Goal: Book appointment/travel/reservation

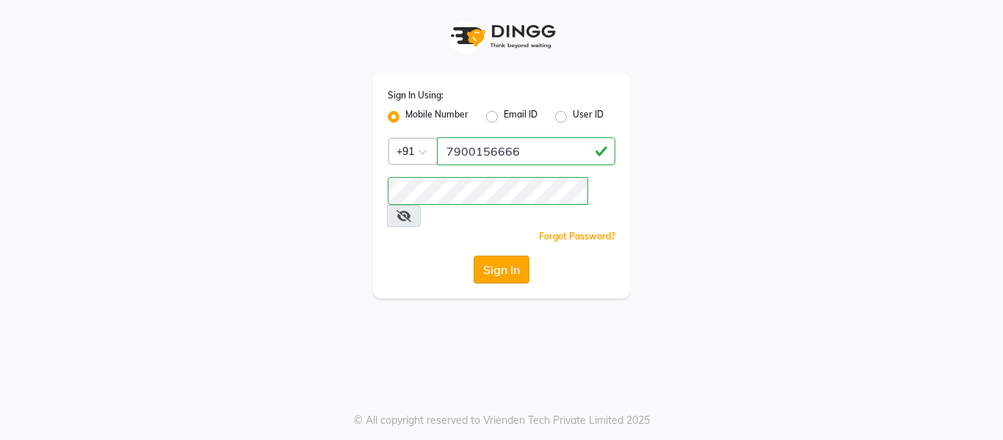
click at [487, 256] on button "Sign In" at bounding box center [502, 270] width 56 height 28
click at [487, 256] on div "Sign In" at bounding box center [502, 270] width 228 height 28
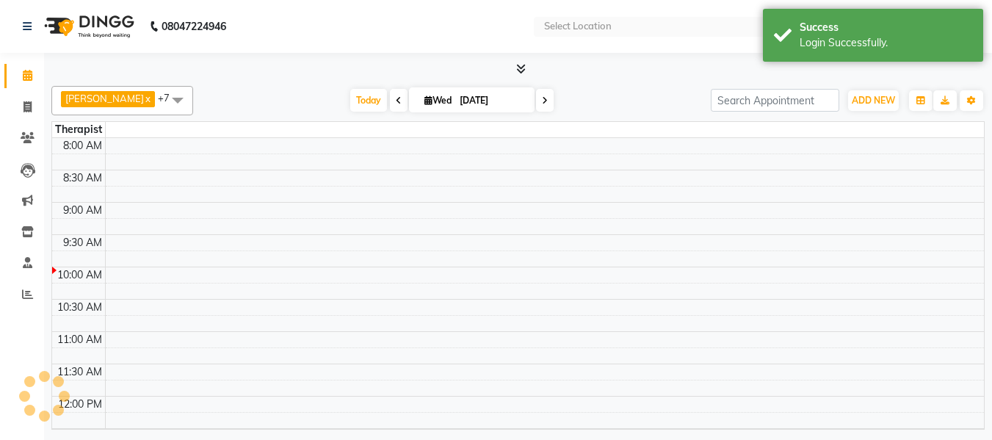
select select "en"
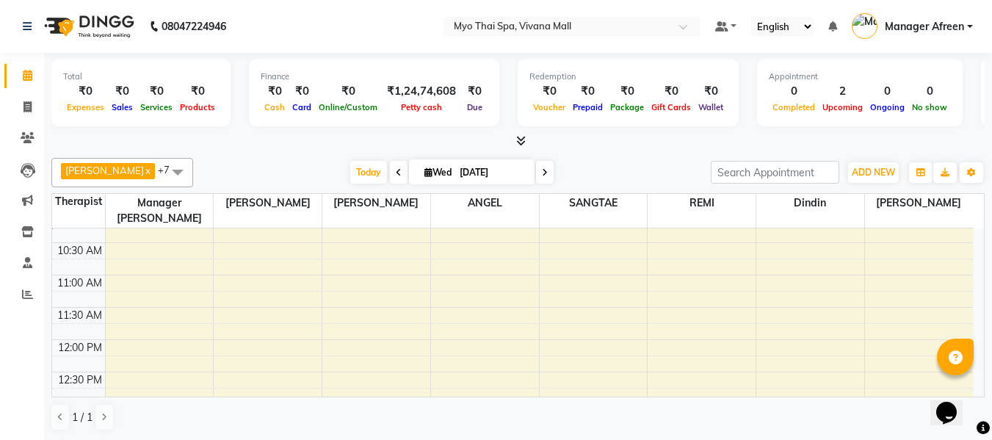
scroll to position [220, 0]
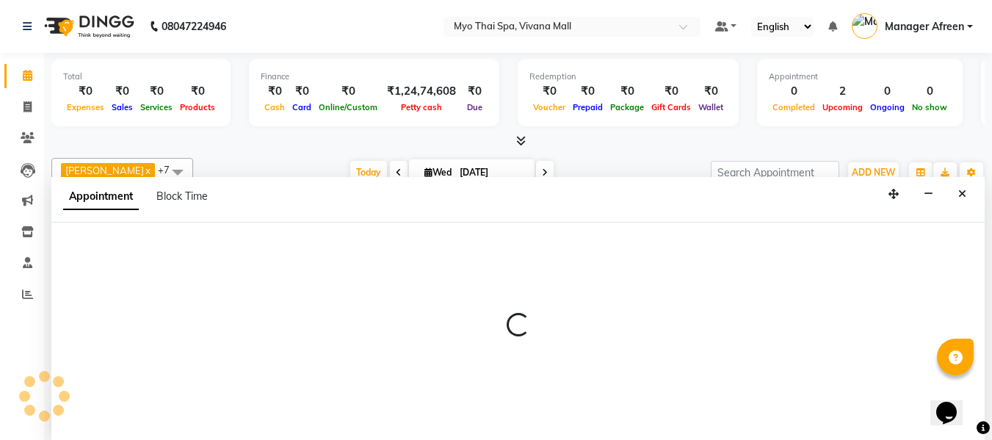
scroll to position [1, 0]
select select "35779"
select select "690"
select select "tentative"
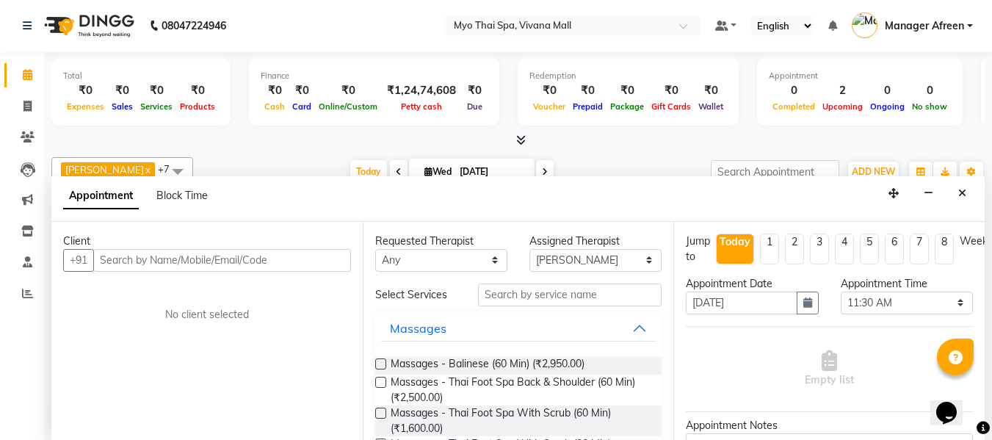
click at [174, 261] on input "text" at bounding box center [222, 260] width 258 height 23
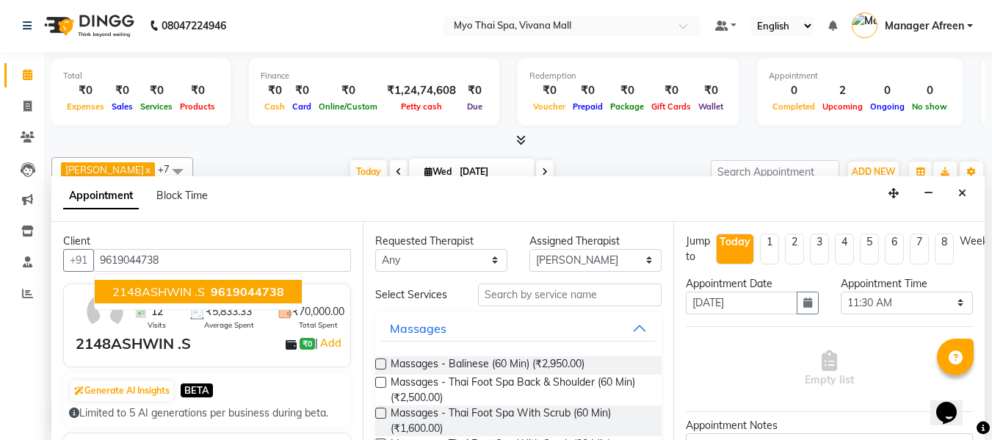
click at [174, 292] on span "2148ASHWIN .S" at bounding box center [158, 291] width 93 height 15
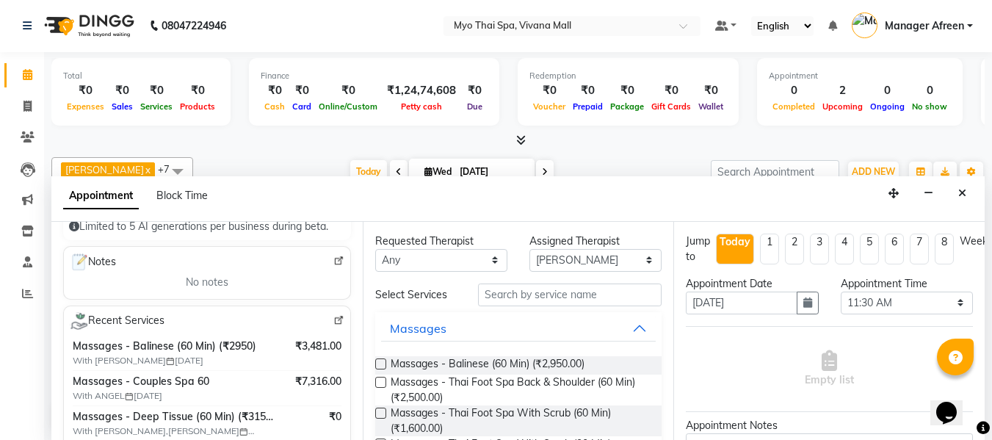
scroll to position [220, 0]
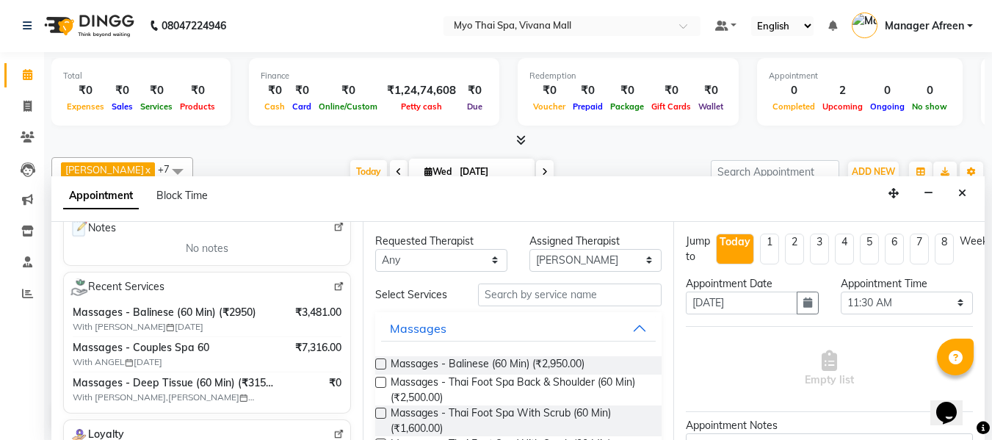
type input "9619044738"
click at [498, 294] on input "text" at bounding box center [570, 294] width 184 height 23
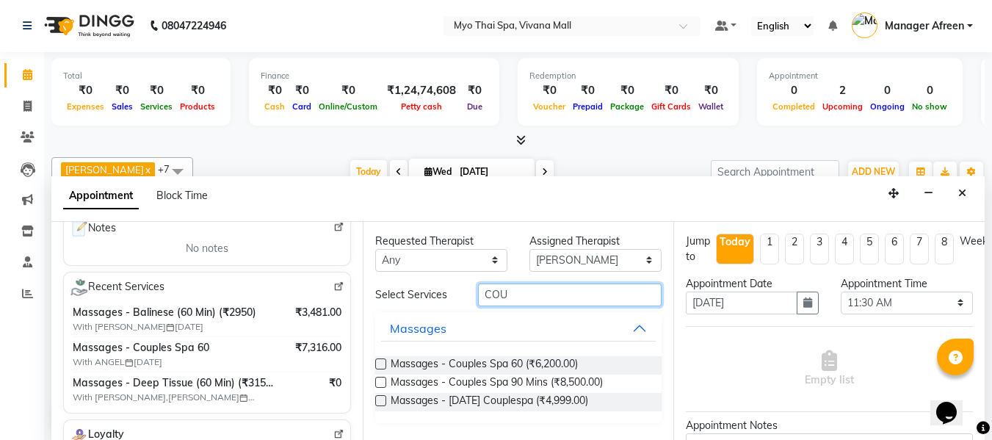
type input "COU"
click at [379, 363] on label at bounding box center [380, 363] width 11 height 11
click at [379, 363] on input "checkbox" at bounding box center [380, 366] width 10 height 10
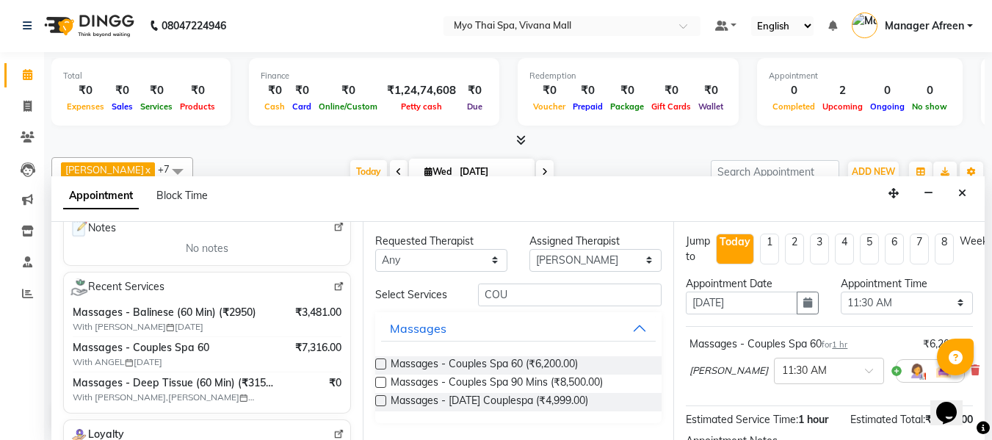
click at [379, 363] on label at bounding box center [380, 363] width 11 height 11
click at [379, 363] on input "checkbox" at bounding box center [380, 366] width 10 height 10
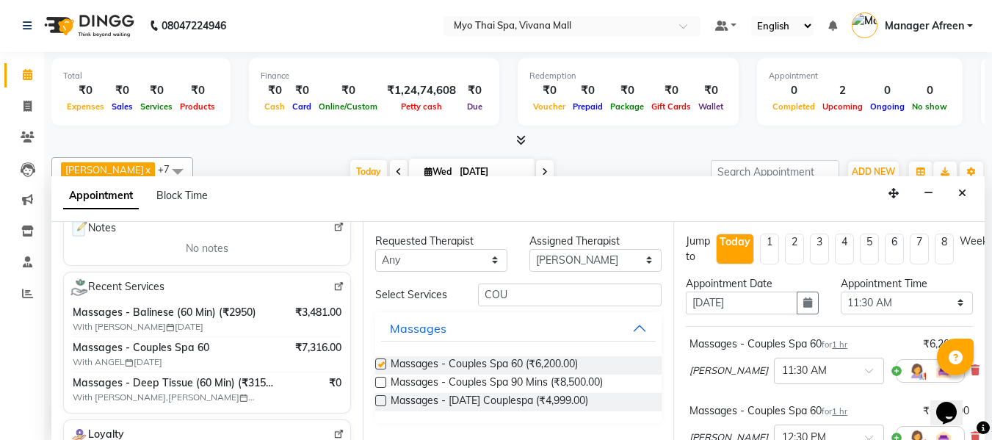
checkbox input "false"
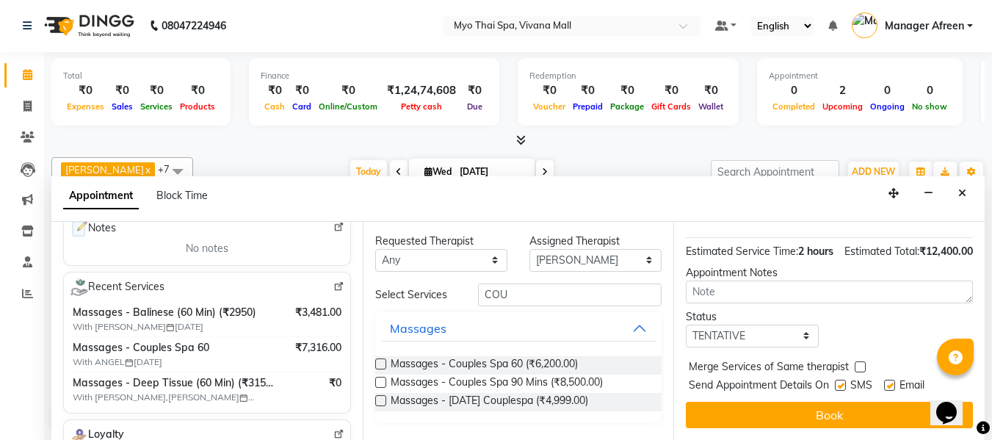
scroll to position [261, 0]
drag, startPoint x: 760, startPoint y: 328, endPoint x: 756, endPoint y: 336, distance: 8.2
click at [760, 328] on select "Select TENTATIVE CONFIRM CHECK-IN UPCOMING" at bounding box center [752, 336] width 132 height 23
select select "confirm booking"
click at [686, 325] on select "Select TENTATIVE CONFIRM CHECK-IN UPCOMING" at bounding box center [752, 336] width 132 height 23
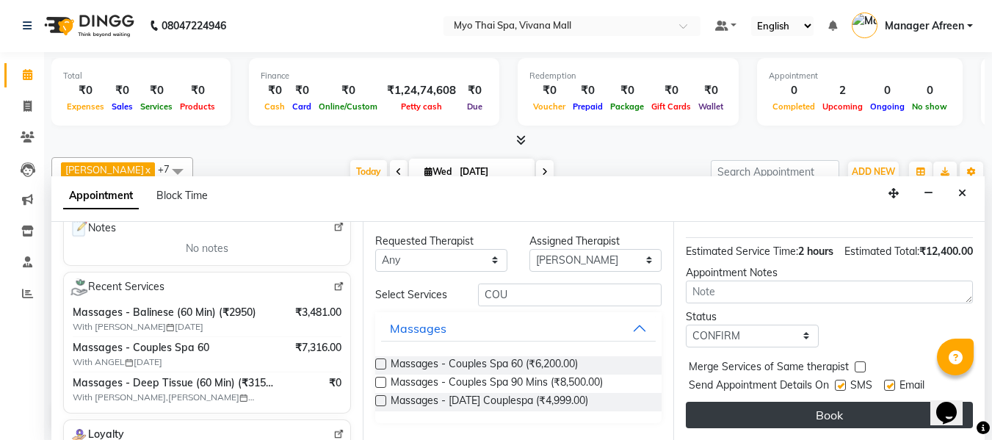
click at [750, 403] on button "Book" at bounding box center [829, 415] width 287 height 26
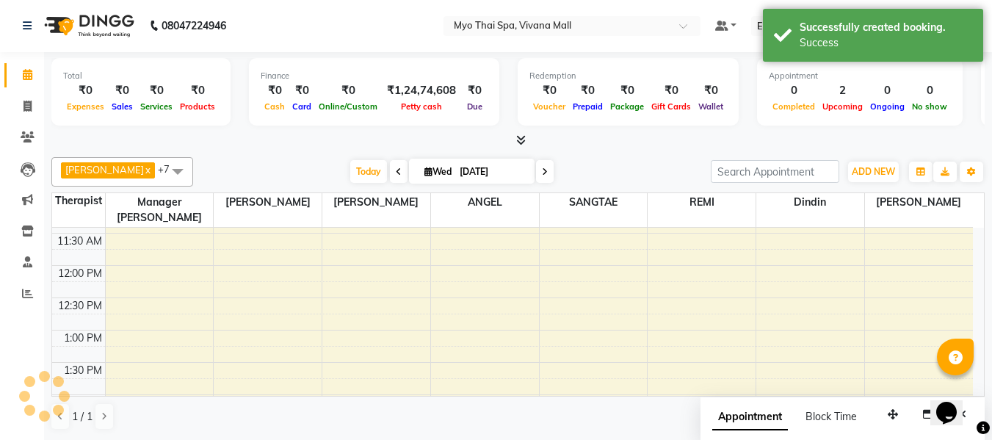
scroll to position [0, 0]
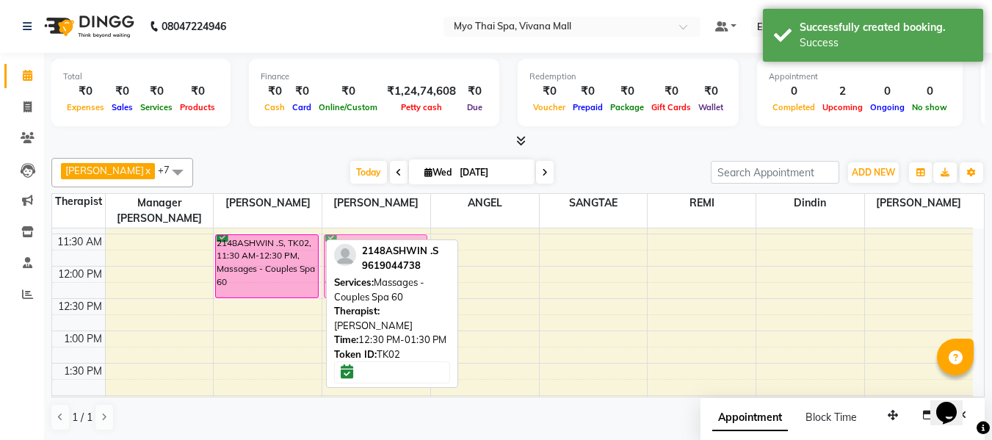
drag, startPoint x: 292, startPoint y: 325, endPoint x: 360, endPoint y: 256, distance: 97.1
click at [360, 256] on div "[PERSON_NAME] x [PERSON_NAME] x Manager [PERSON_NAME] x REMI x SANGTAE x ANGEL …" at bounding box center [517, 294] width 933 height 285
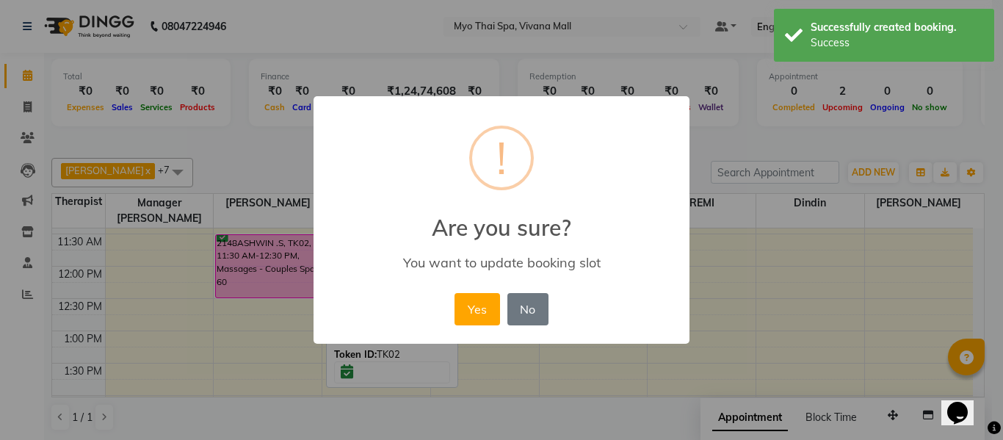
drag, startPoint x: 484, startPoint y: 308, endPoint x: 452, endPoint y: 304, distance: 31.8
click at [484, 308] on button "Yes" at bounding box center [477, 309] width 45 height 32
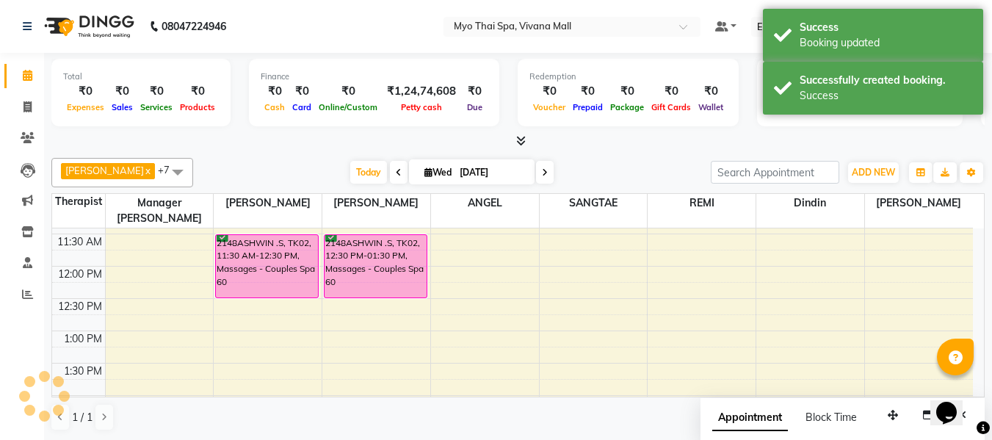
click at [163, 167] on span at bounding box center [177, 172] width 29 height 28
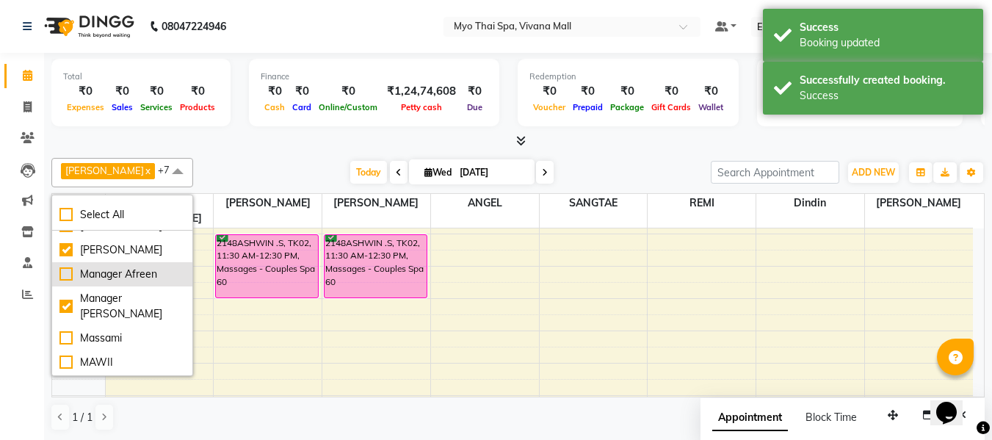
scroll to position [147, 0]
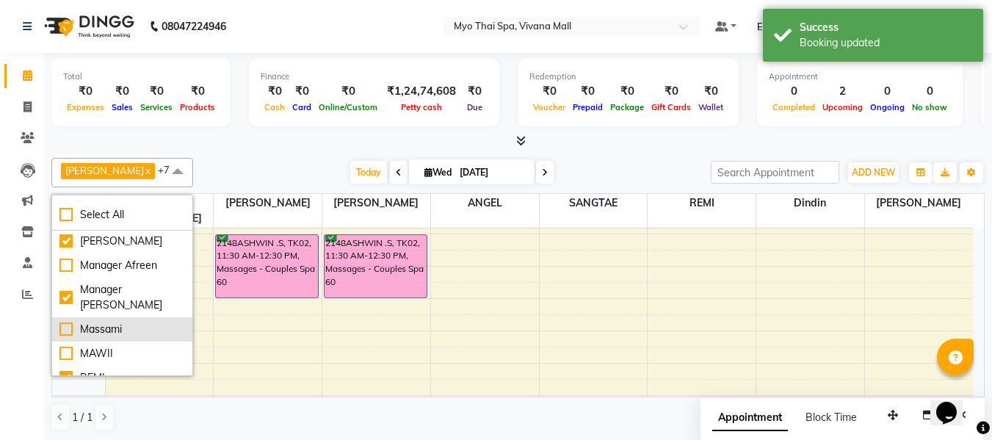
click at [101, 334] on li "Massami" at bounding box center [122, 329] width 140 height 24
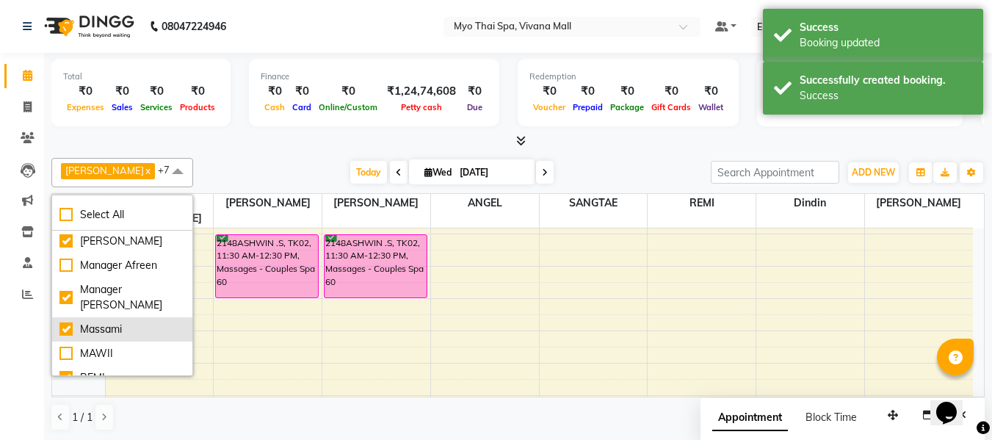
checkbox input "true"
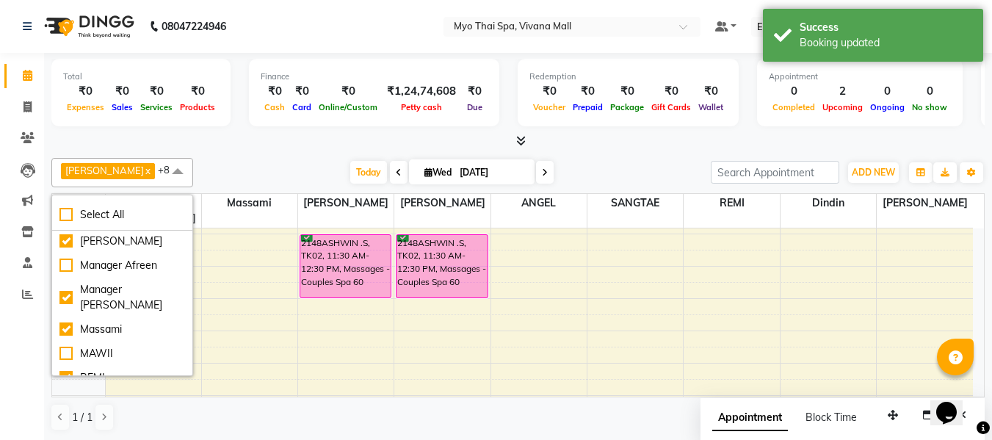
click at [260, 168] on div "[DATE] [DATE]" at bounding box center [451, 173] width 503 height 22
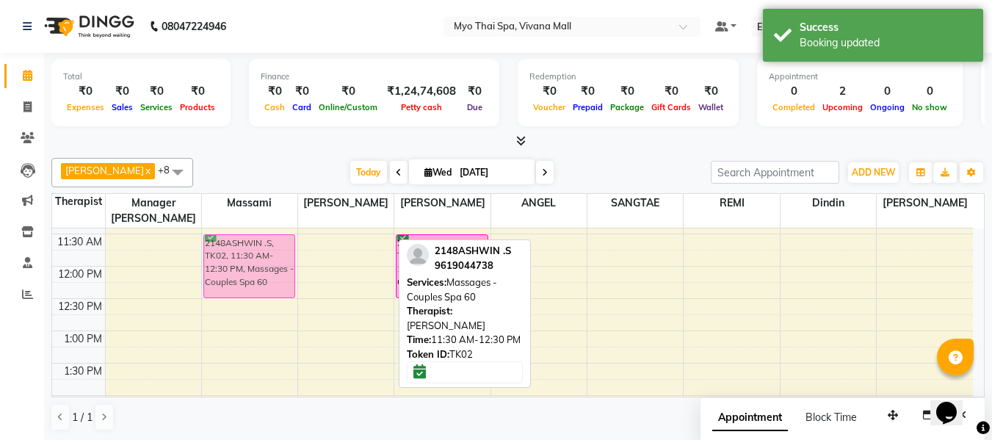
drag, startPoint x: 333, startPoint y: 265, endPoint x: 283, endPoint y: 265, distance: 49.9
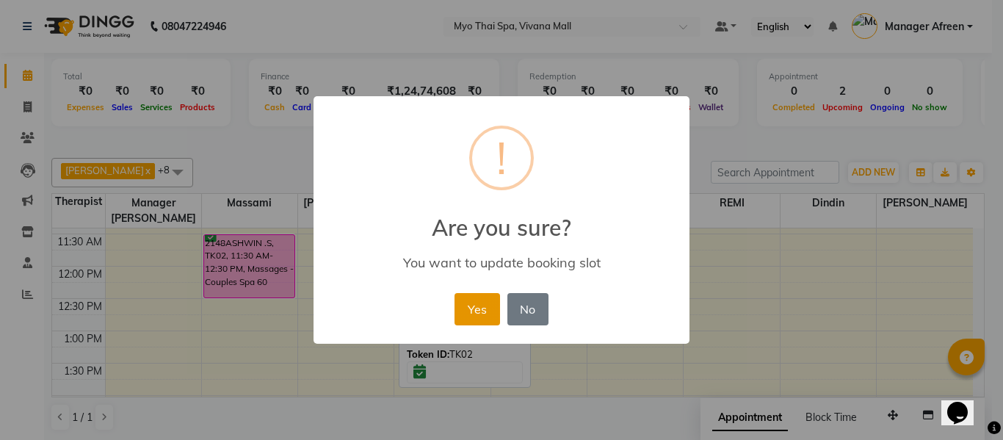
click at [470, 305] on button "Yes" at bounding box center [477, 309] width 45 height 32
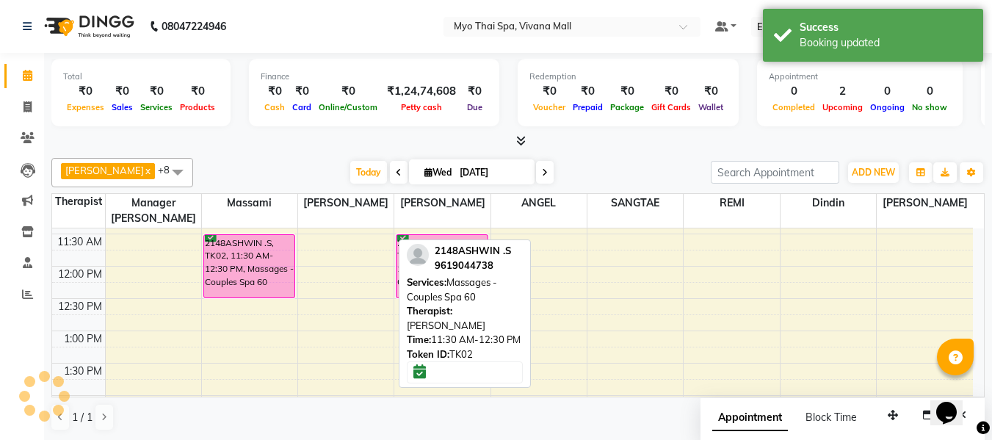
click at [163, 175] on span at bounding box center [177, 172] width 29 height 28
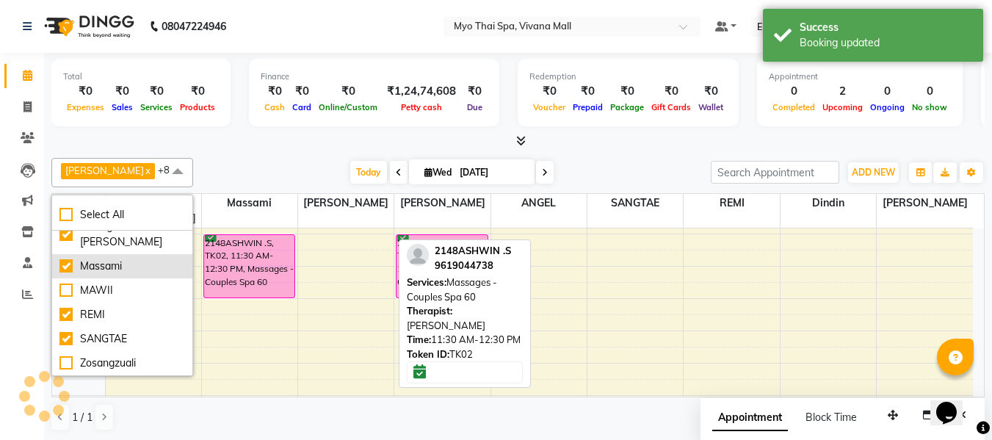
scroll to position [225, 0]
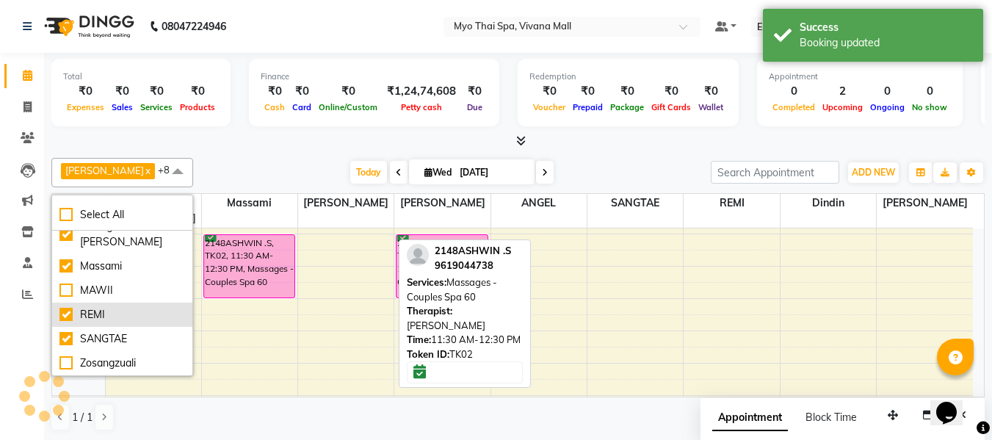
click at [115, 313] on div "REMI" at bounding box center [122, 314] width 126 height 15
checkbox input "false"
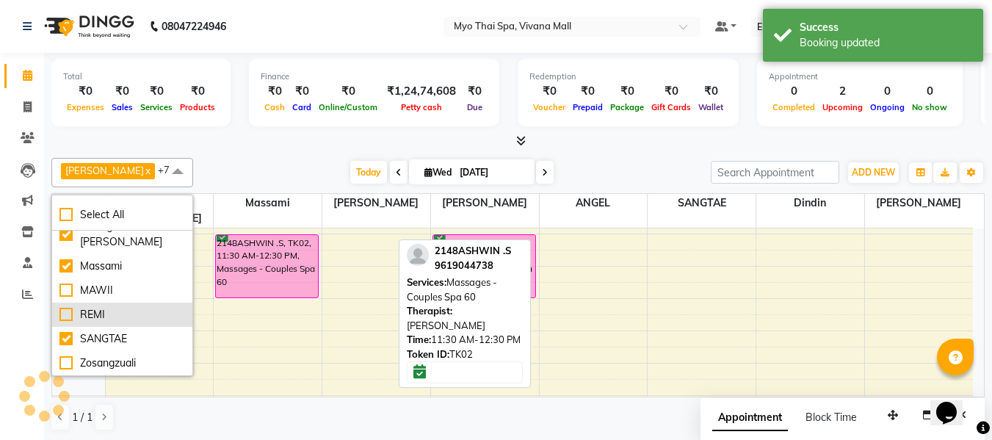
scroll to position [1, 0]
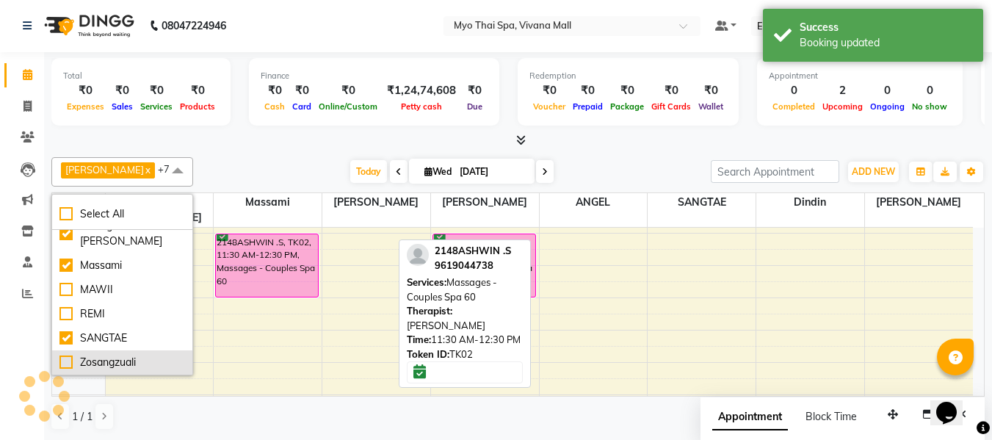
click at [107, 363] on div "Zosangzuali" at bounding box center [122, 362] width 126 height 15
checkbox input "true"
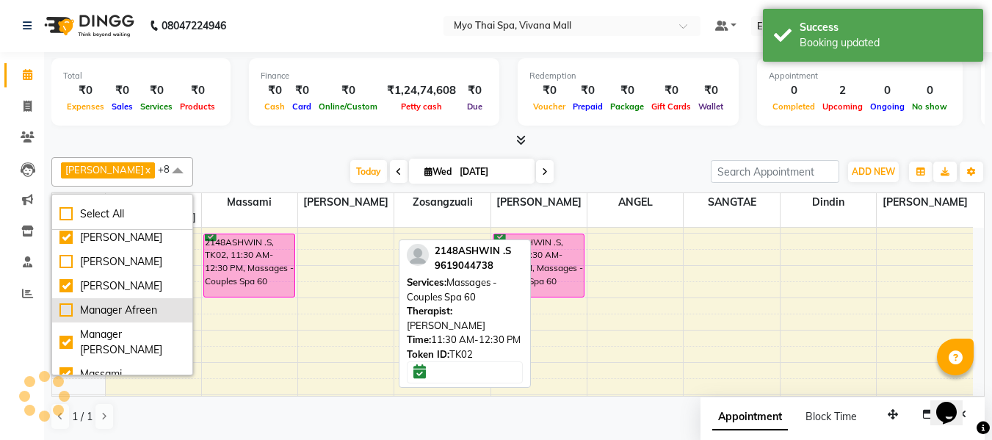
scroll to position [79, 0]
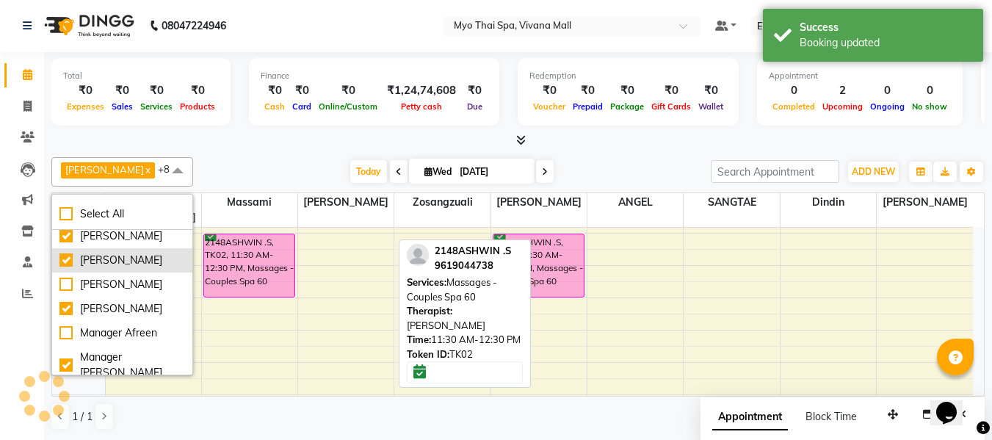
click at [114, 258] on div "[PERSON_NAME]" at bounding box center [122, 260] width 126 height 15
checkbox input "false"
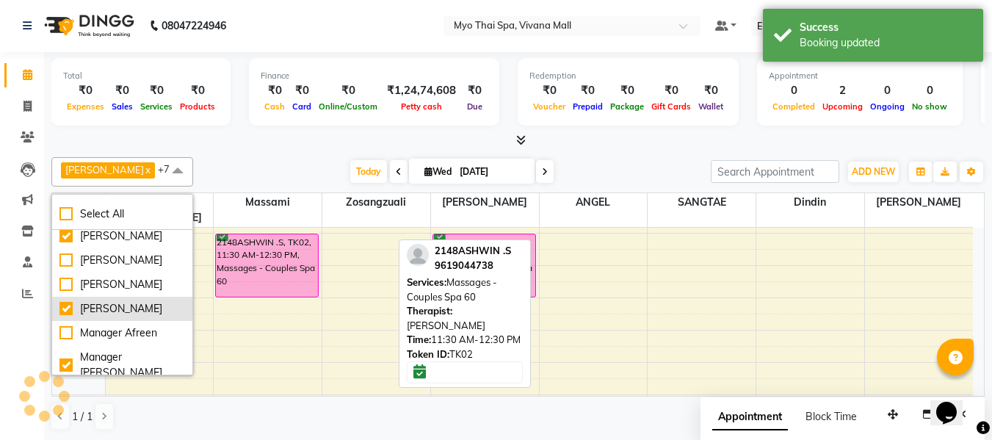
click at [101, 309] on div "[PERSON_NAME]" at bounding box center [122, 308] width 126 height 15
checkbox input "false"
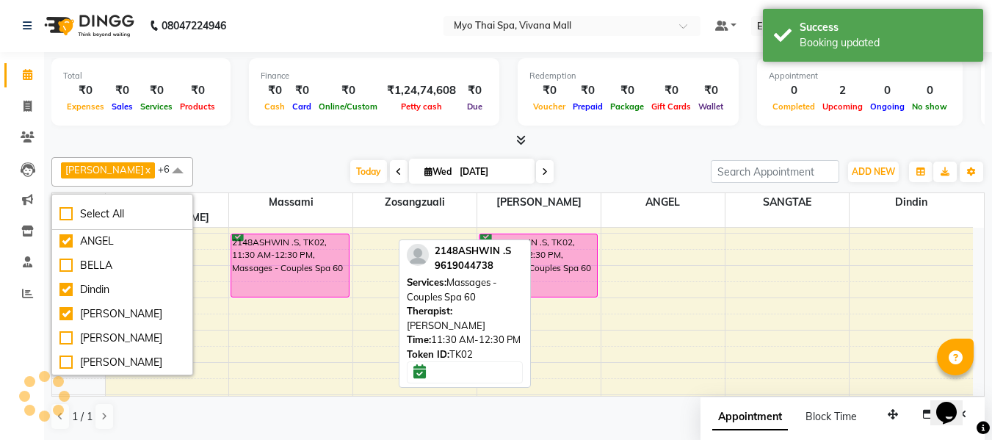
scroll to position [0, 0]
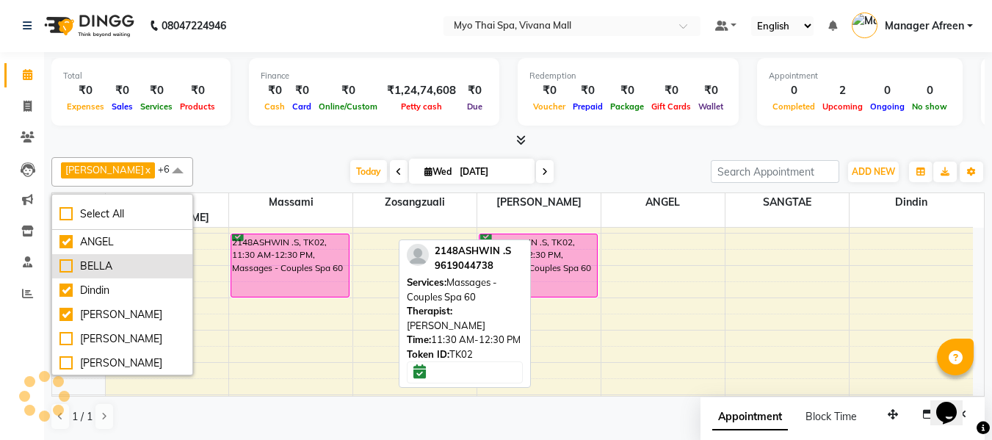
click at [127, 269] on div "BELLA" at bounding box center [122, 265] width 126 height 15
checkbox input "true"
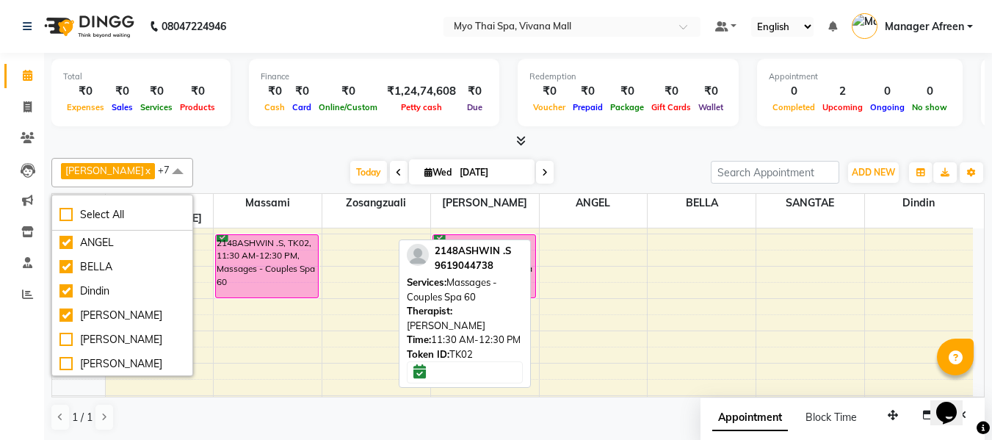
click at [238, 153] on div "[PERSON_NAME] x Manager [PERSON_NAME] x SANGTAE x ANGEL x Dindin x Massami x Zo…" at bounding box center [517, 294] width 933 height 285
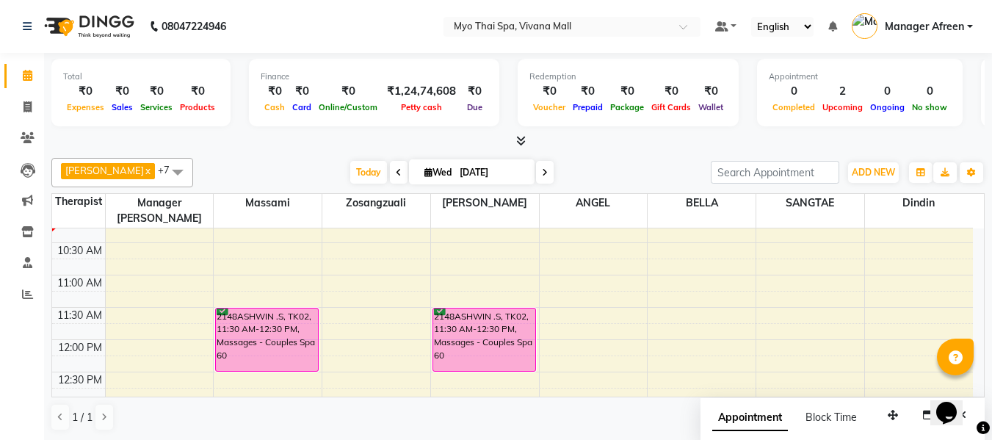
scroll to position [220, 0]
